Goal: Book appointment/travel/reservation

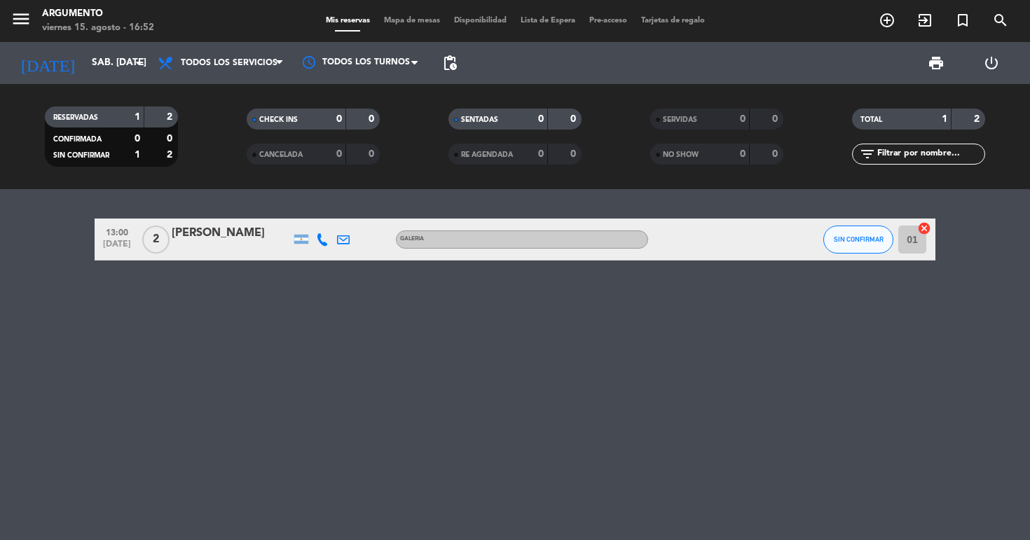
click at [125, 64] on input "sáb. [DATE]" at bounding box center [147, 62] width 125 height 25
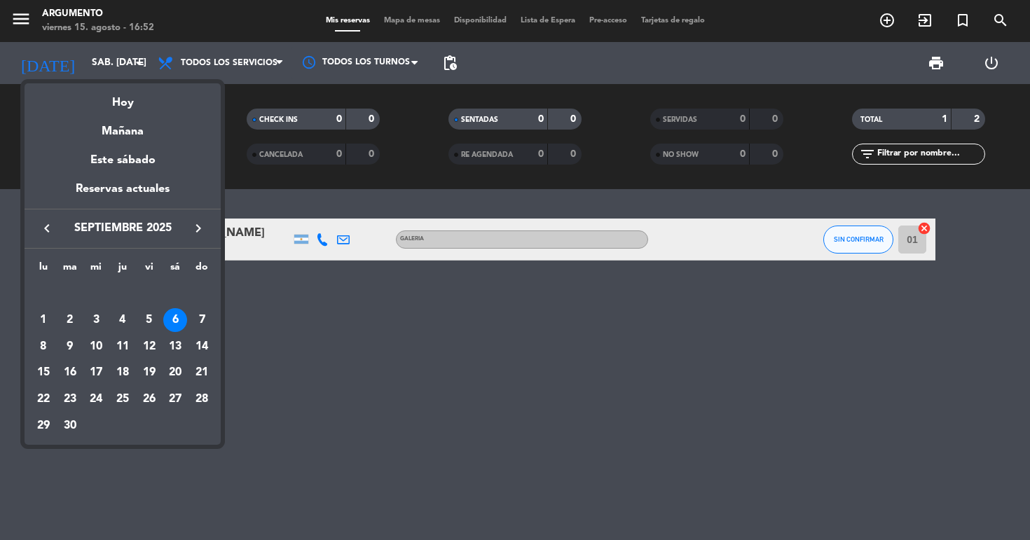
click at [51, 229] on icon "keyboard_arrow_left" at bounding box center [47, 228] width 17 height 17
click at [181, 397] on div "30" at bounding box center [175, 400] width 24 height 24
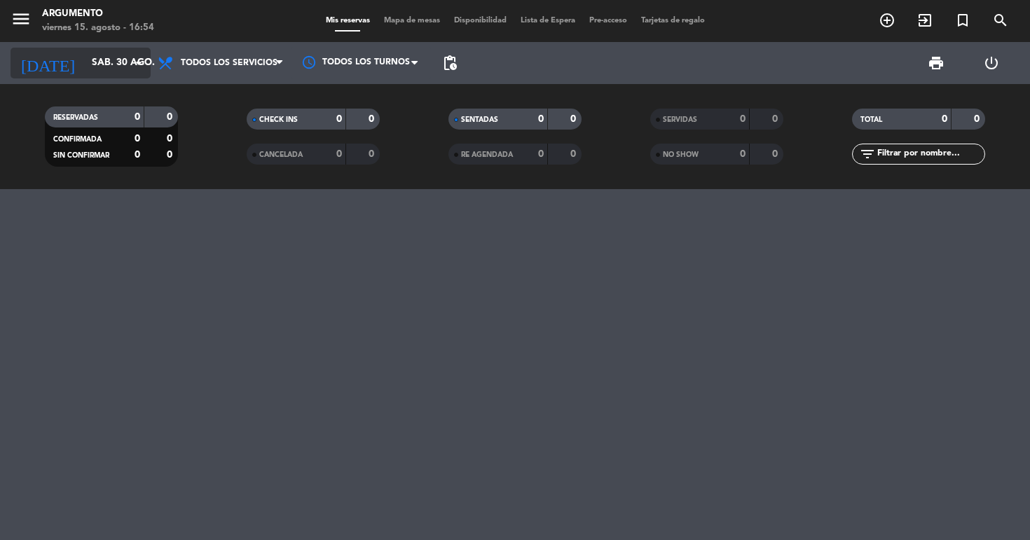
click at [114, 61] on input "sáb. 30 ago." at bounding box center [147, 62] width 125 height 25
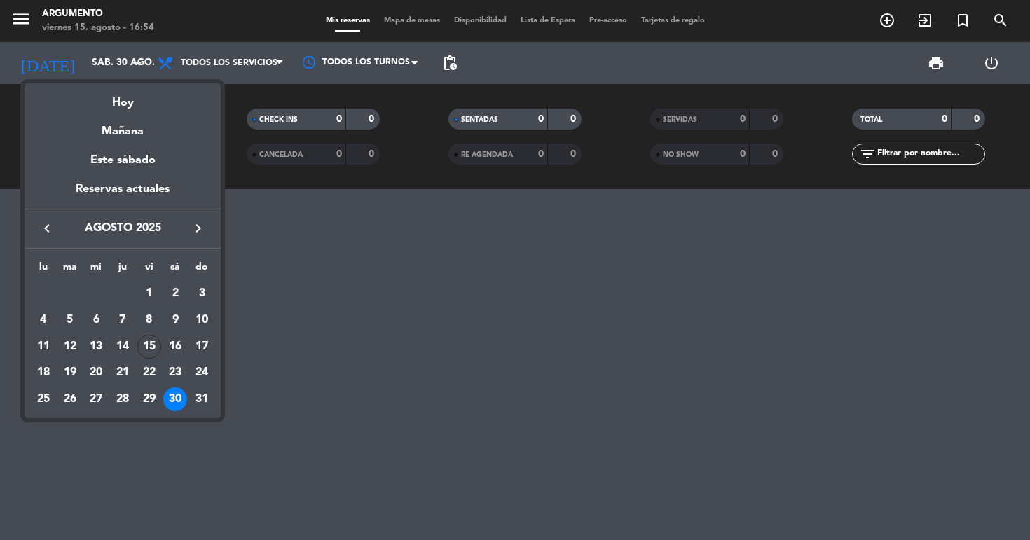
click at [199, 226] on icon "keyboard_arrow_right" at bounding box center [198, 228] width 17 height 17
click at [57, 234] on button "keyboard_arrow_left" at bounding box center [46, 228] width 25 height 18
click at [175, 317] on div "4" at bounding box center [175, 320] width 24 height 24
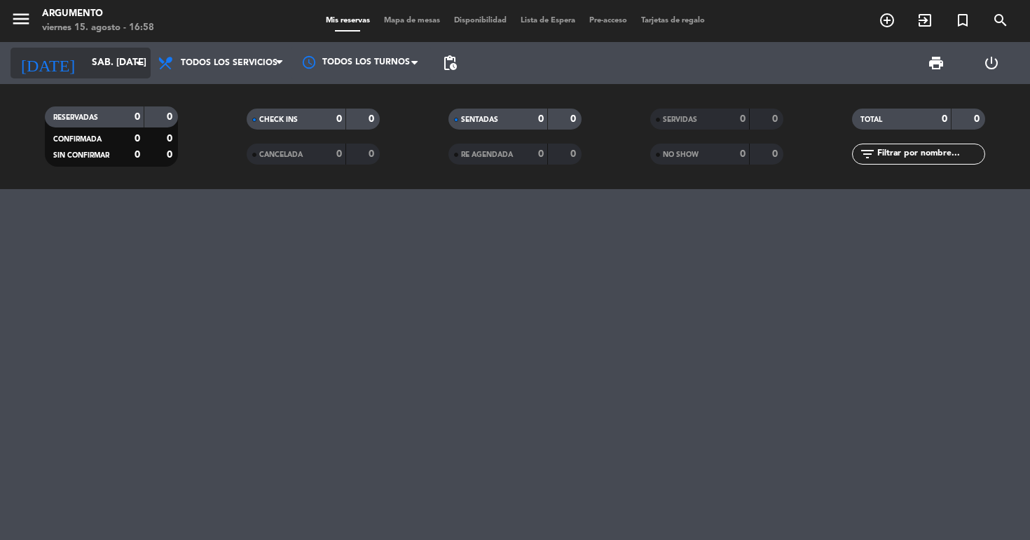
click at [118, 69] on input "sáb. [DATE]" at bounding box center [147, 62] width 125 height 25
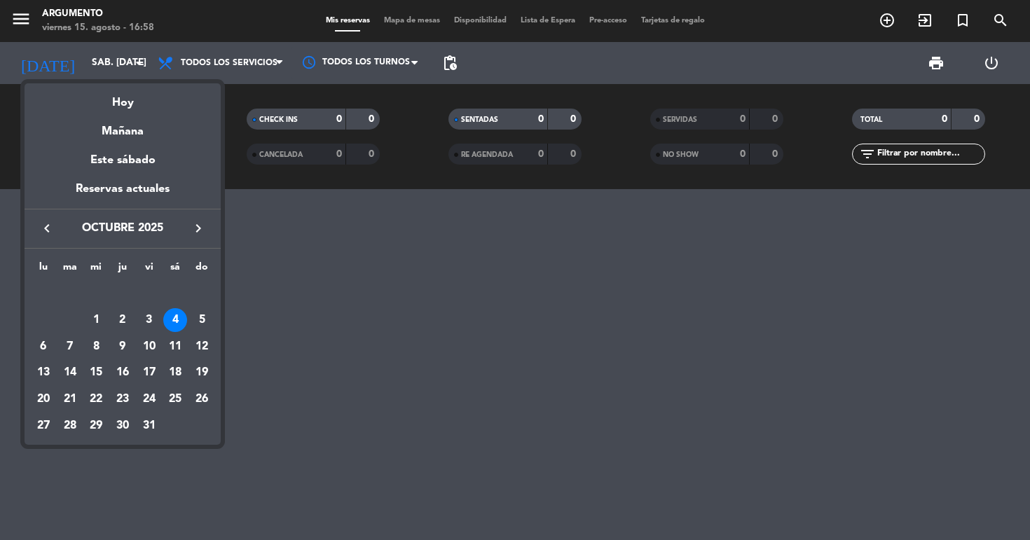
click at [54, 231] on icon "keyboard_arrow_left" at bounding box center [47, 228] width 17 height 17
click at [197, 402] on div "28" at bounding box center [202, 400] width 24 height 24
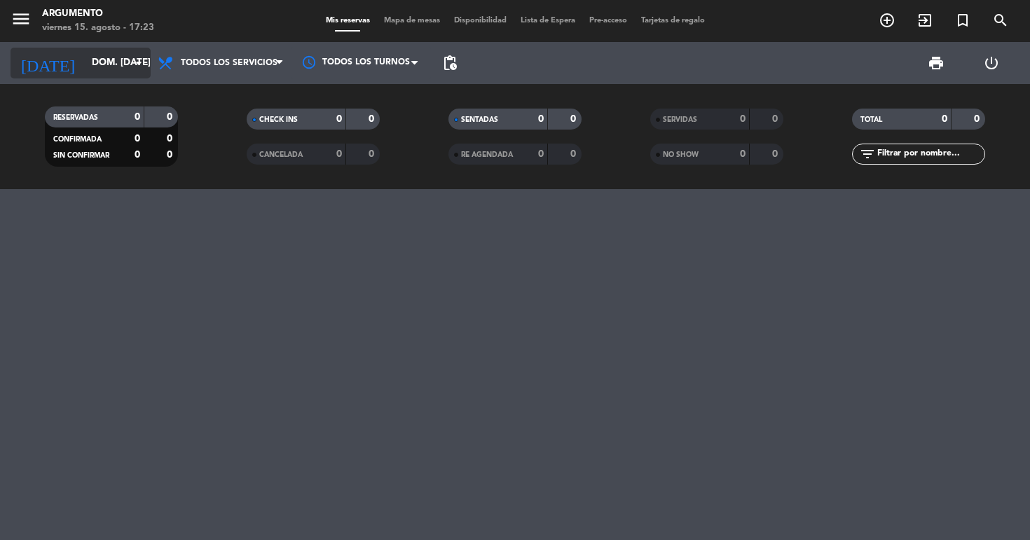
click at [122, 58] on input "dom. [DATE]" at bounding box center [147, 62] width 125 height 25
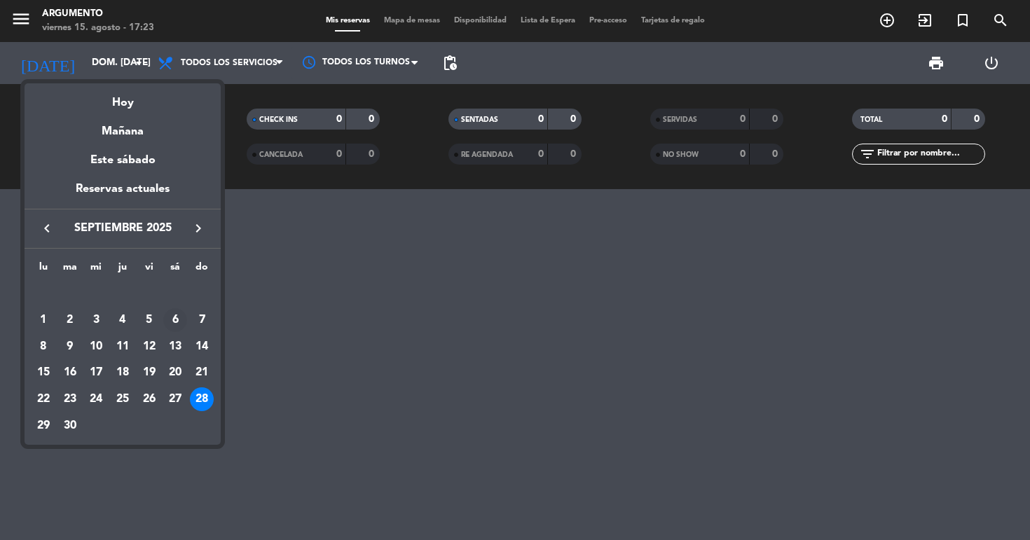
click at [183, 324] on div "6" at bounding box center [175, 320] width 24 height 24
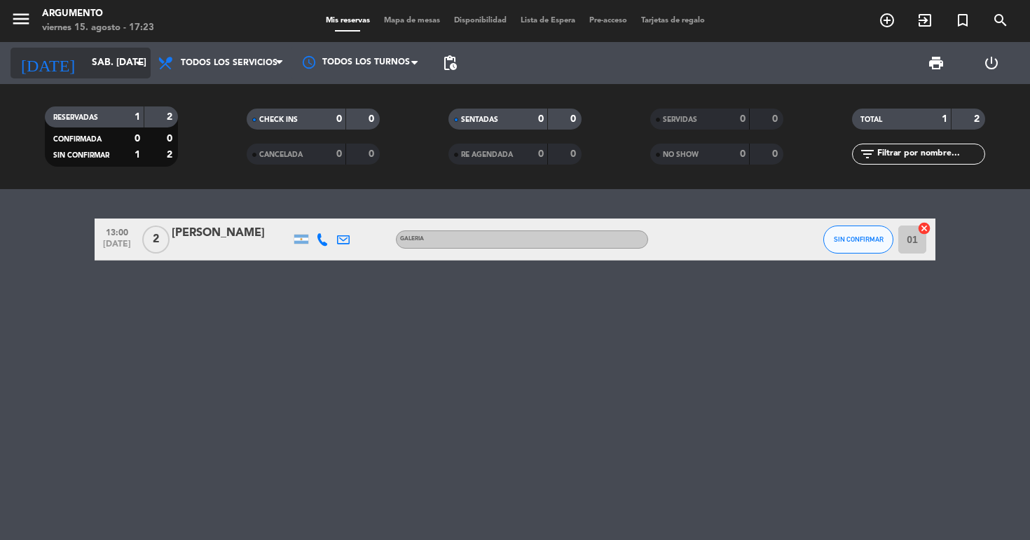
click at [104, 61] on input "sáb. [DATE]" at bounding box center [147, 62] width 125 height 25
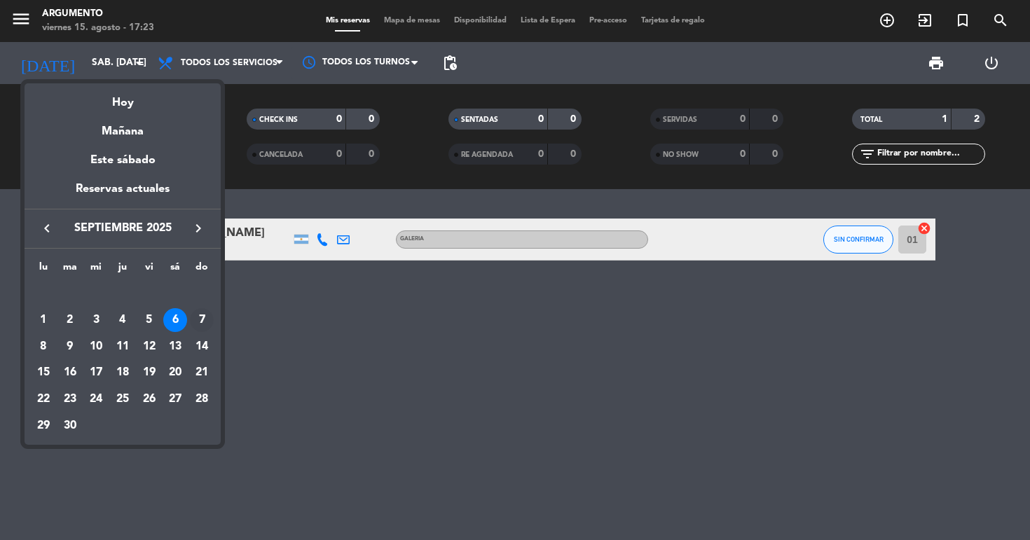
click at [203, 314] on div "7" at bounding box center [202, 320] width 24 height 24
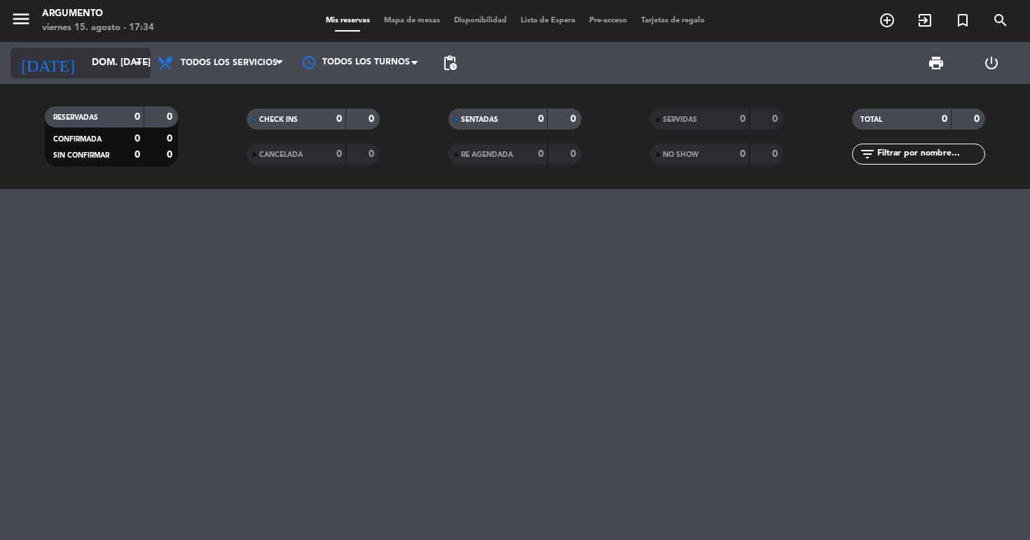
click at [131, 58] on icon "arrow_drop_down" at bounding box center [138, 63] width 17 height 17
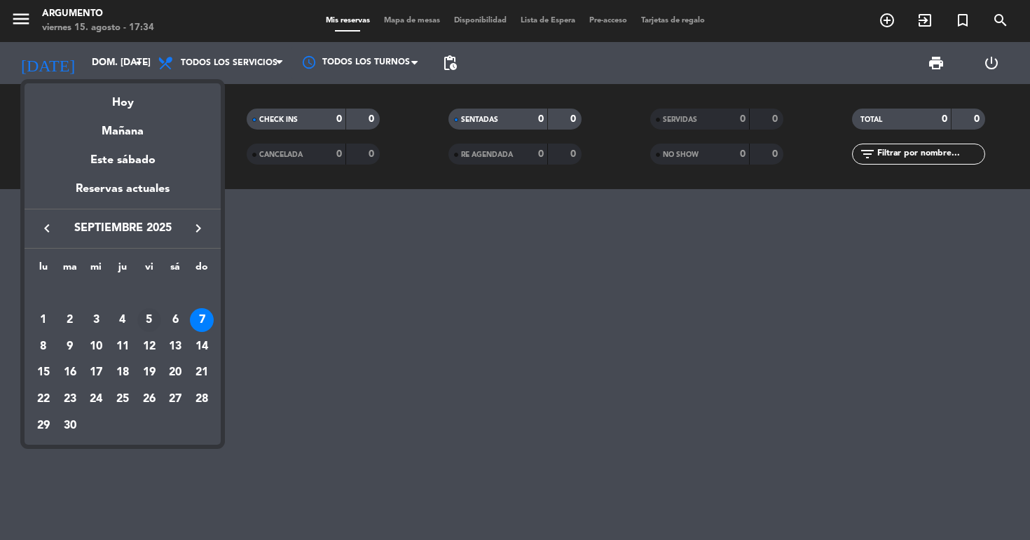
click at [151, 315] on div "5" at bounding box center [149, 320] width 24 height 24
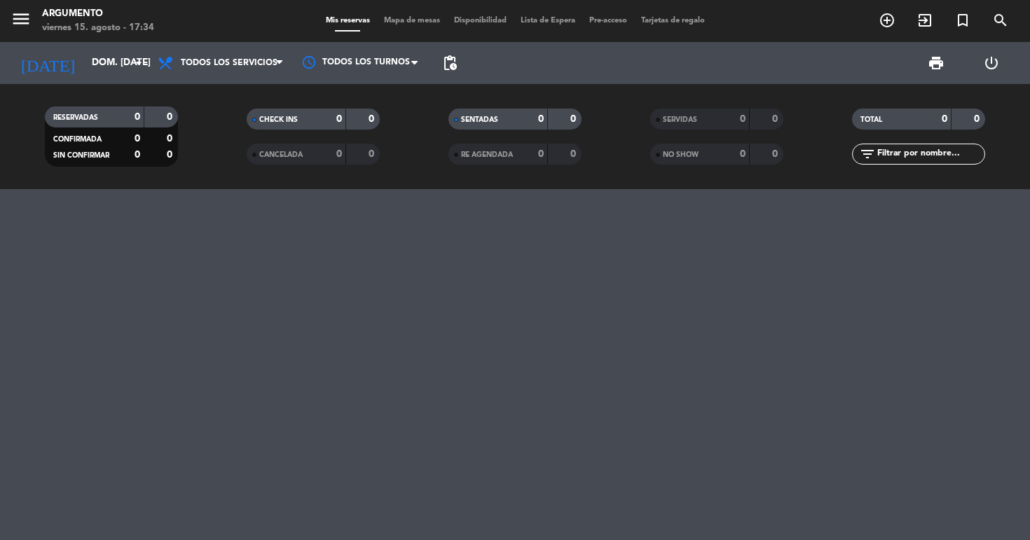
type input "vie. [DATE]"
